Goal: Task Accomplishment & Management: Complete application form

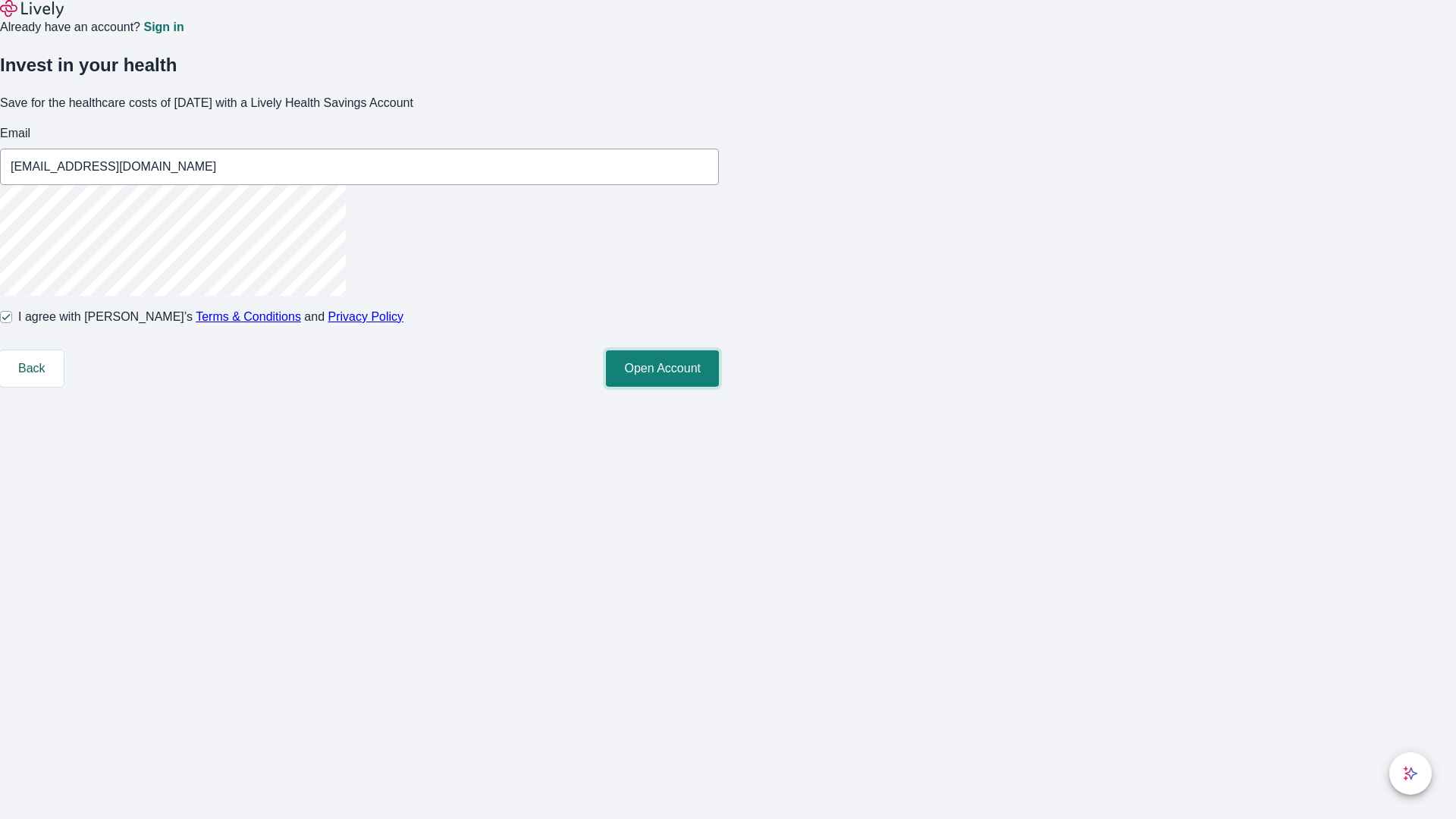
click at [719, 387] on button "Open Account" at bounding box center [663, 369] width 113 height 37
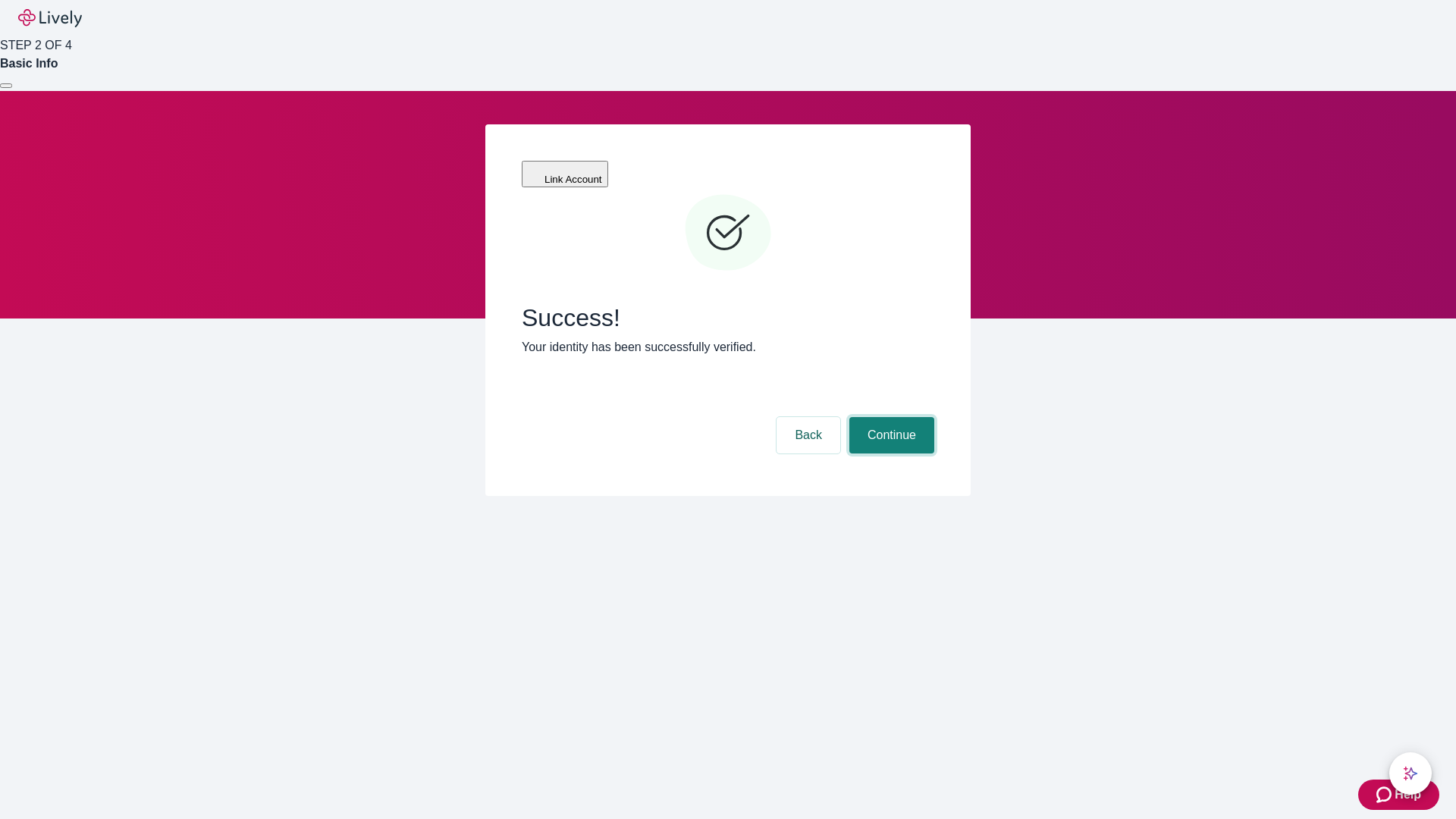
click at [890, 417] on button "Continue" at bounding box center [891, 436] width 85 height 37
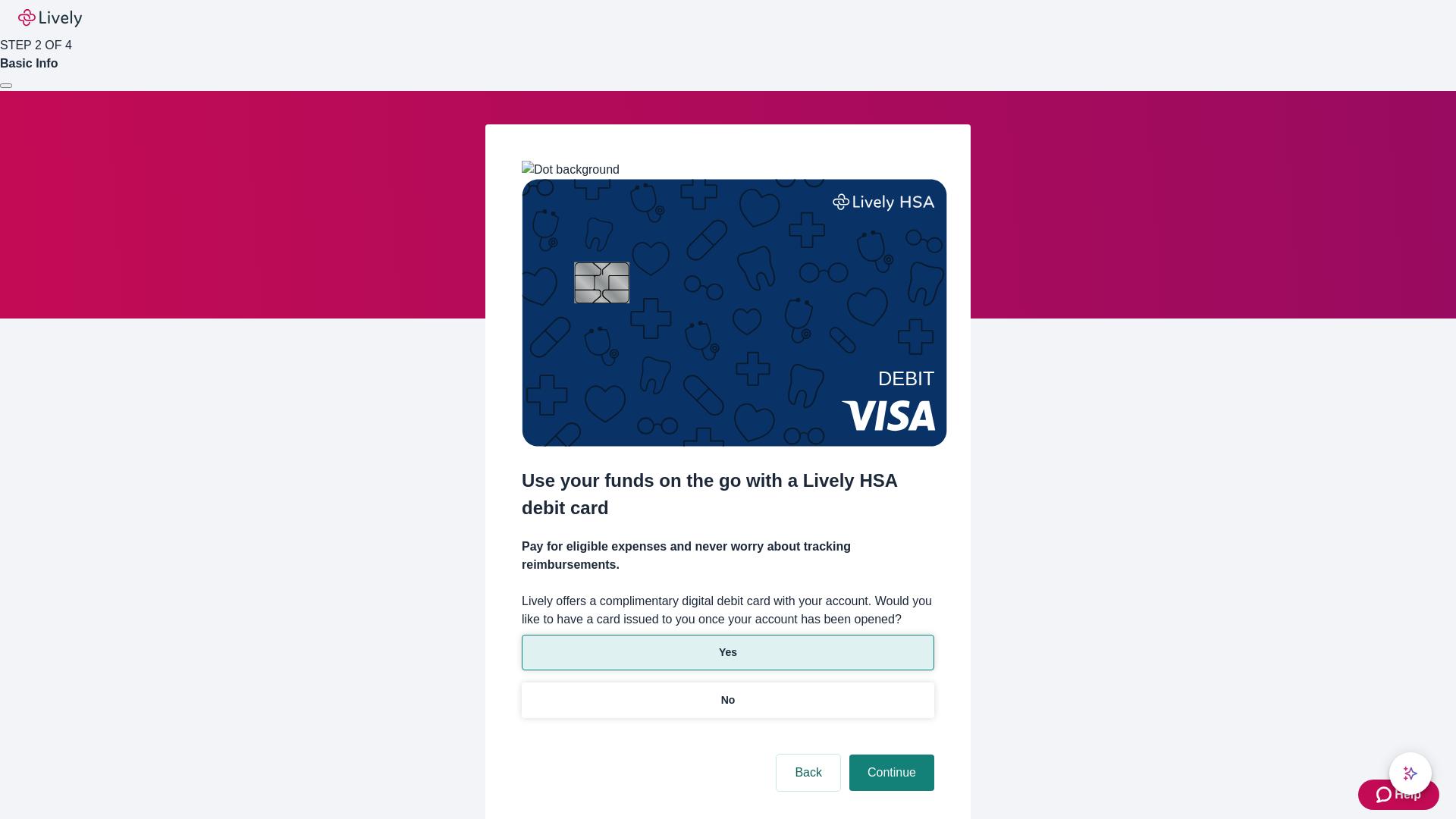
click at [727, 645] on p "Yes" at bounding box center [728, 652] width 18 height 16
click at [890, 754] on button "Continue" at bounding box center [891, 773] width 85 height 37
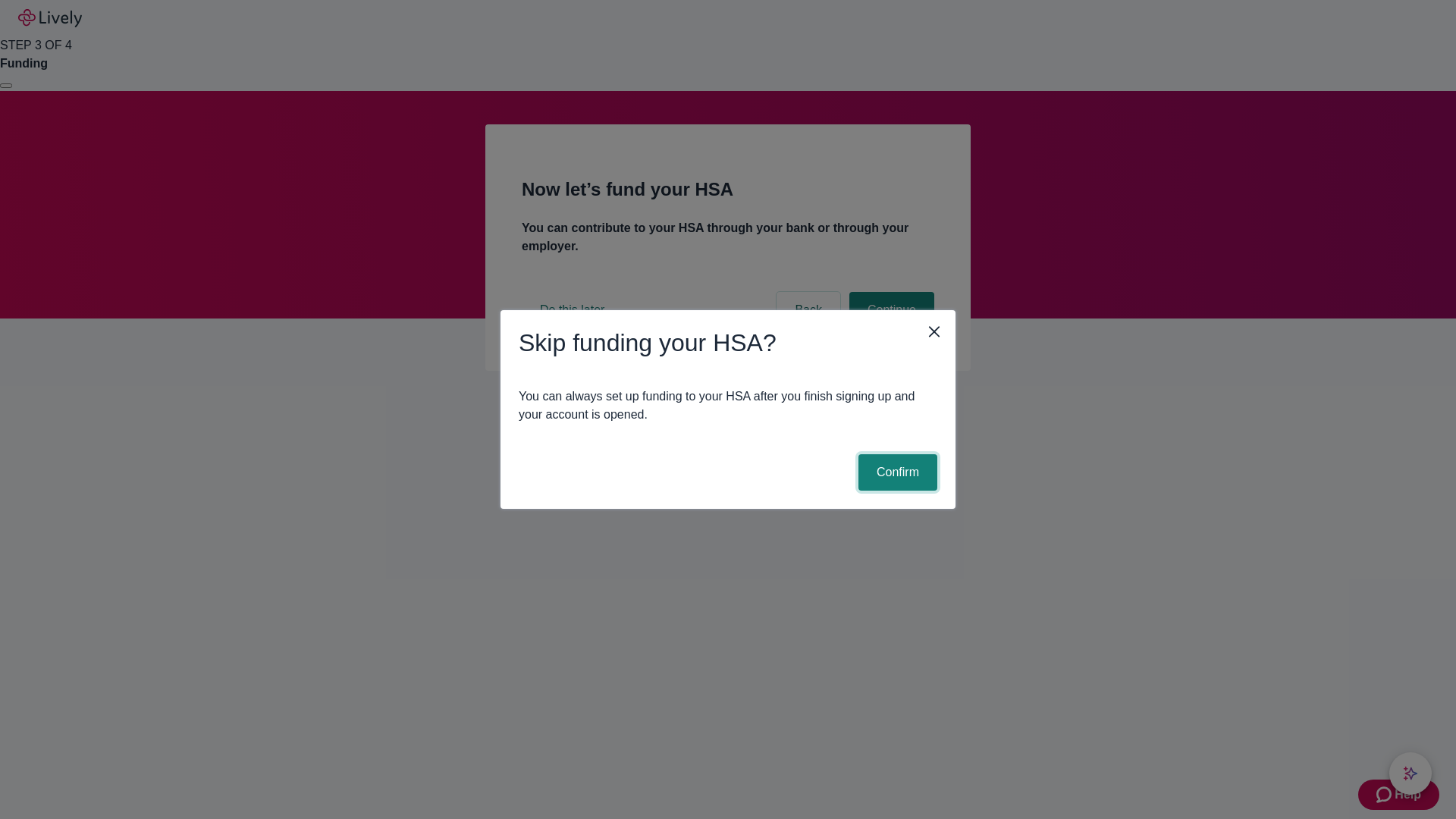
click at [895, 472] on button "Confirm" at bounding box center [898, 472] width 79 height 37
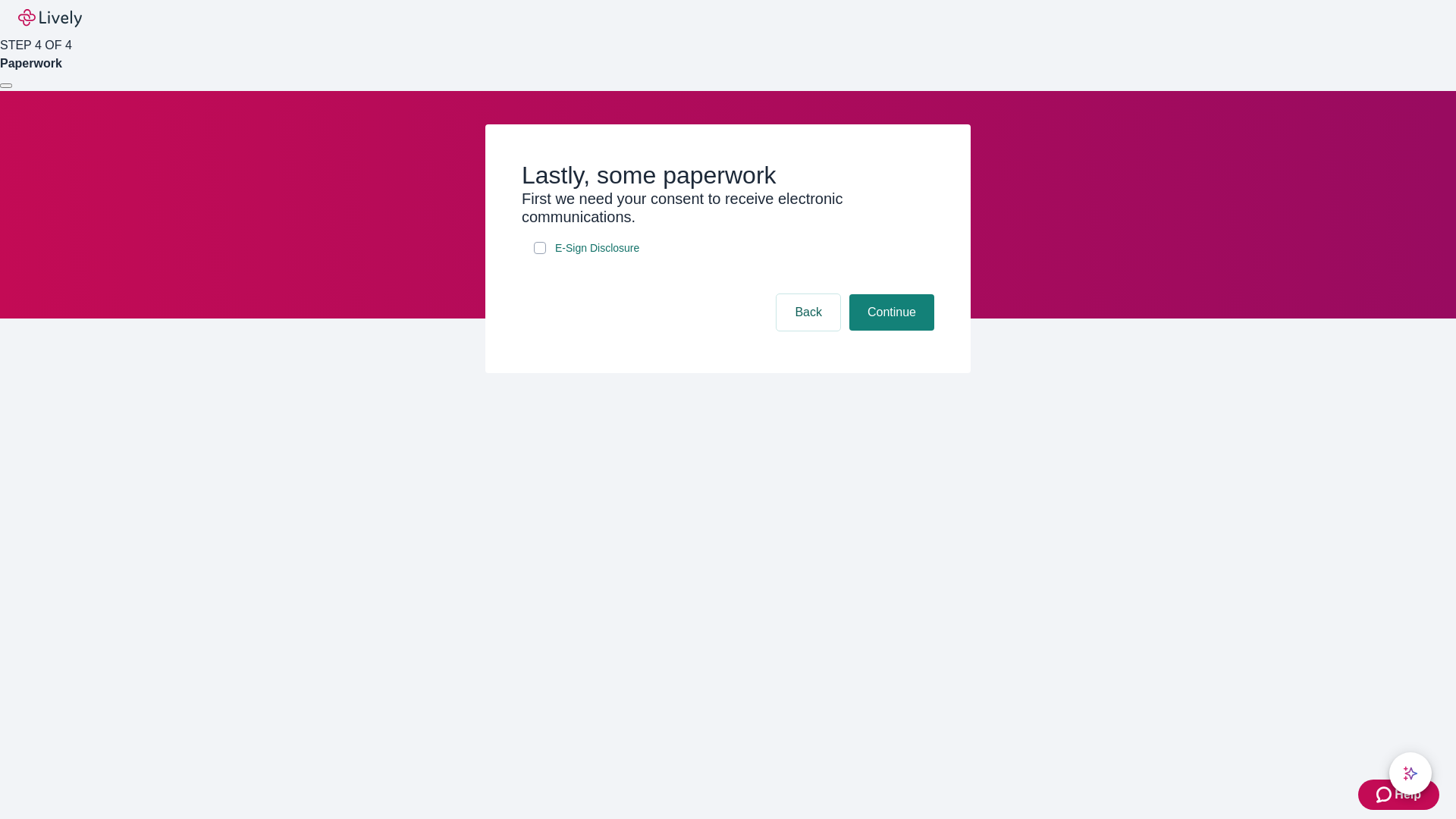
click at [540, 254] on input "E-Sign Disclosure" at bounding box center [539, 248] width 12 height 12
checkbox input "true"
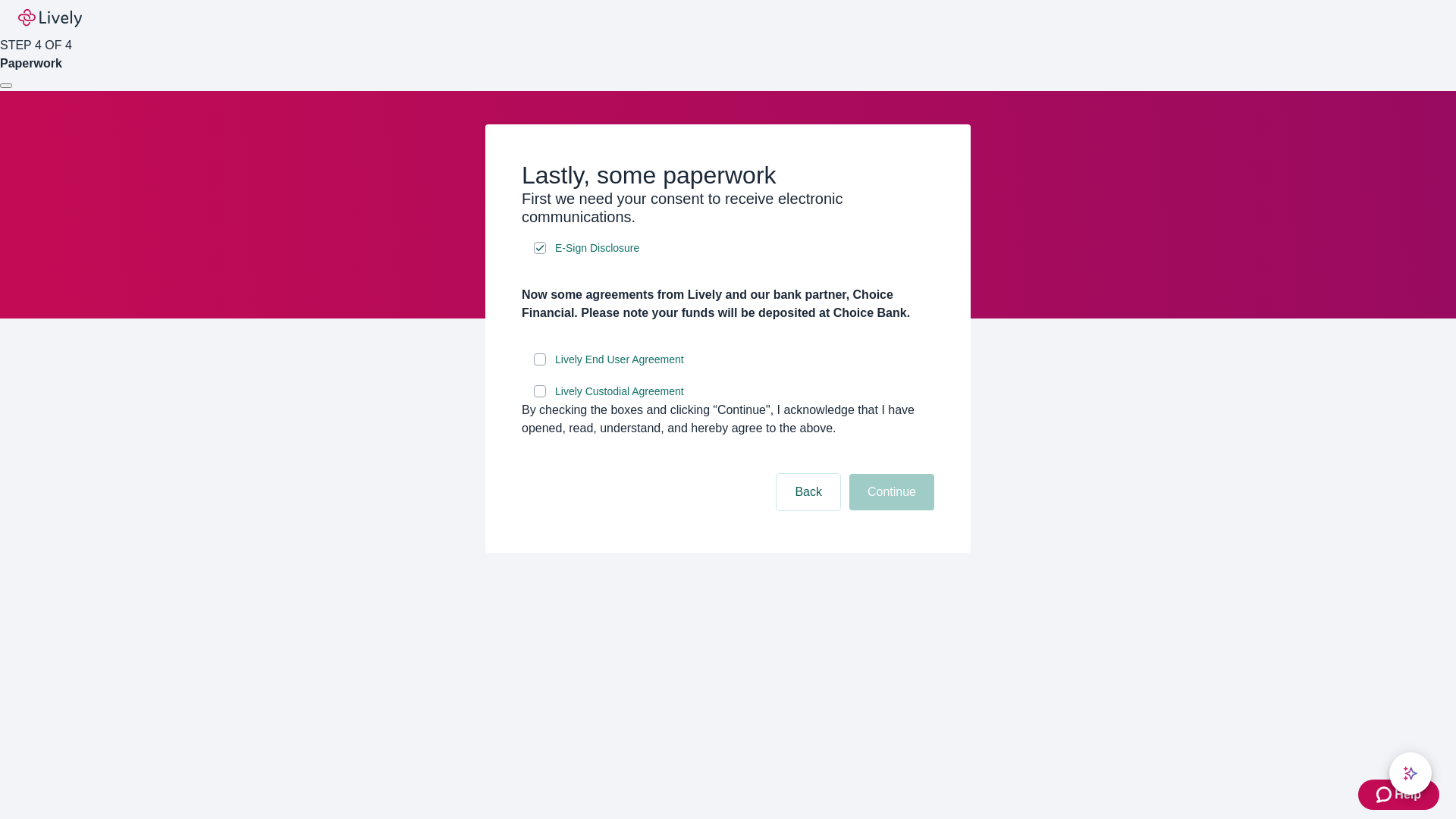
click at [540, 366] on input "Lively End User Agreement" at bounding box center [539, 359] width 12 height 12
checkbox input "true"
click at [540, 398] on input "Lively Custodial Agreement" at bounding box center [539, 391] width 12 height 12
checkbox input "true"
click at [890, 511] on button "Continue" at bounding box center [891, 492] width 85 height 37
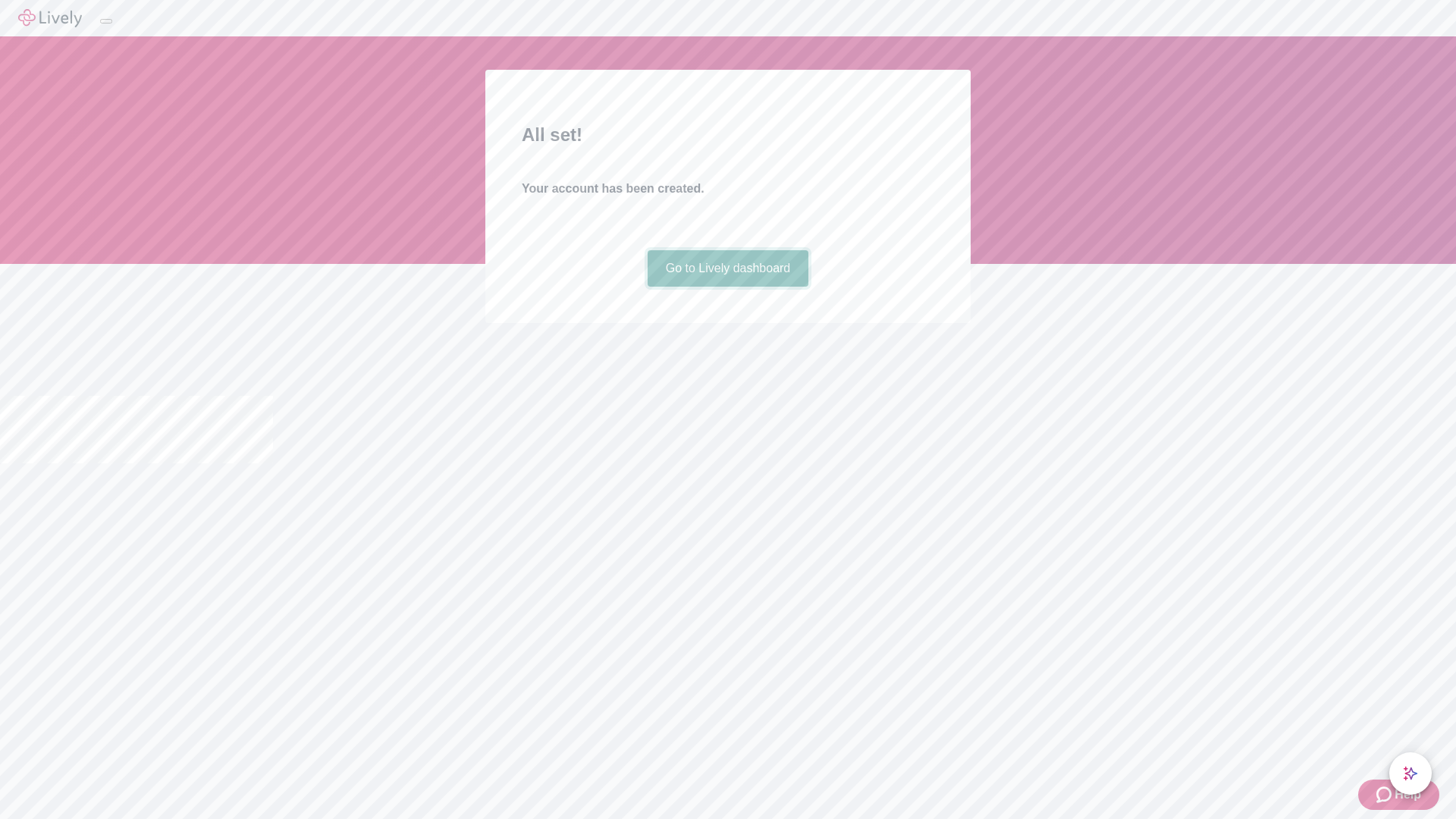
click at [727, 287] on link "Go to Lively dashboard" at bounding box center [728, 268] width 162 height 37
